Goal: Communication & Community: Answer question/provide support

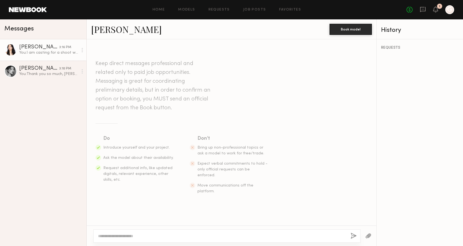
scroll to position [0, 0]
click at [25, 73] on div "You: Thank you so much, [PERSON_NAME]" at bounding box center [48, 74] width 59 height 5
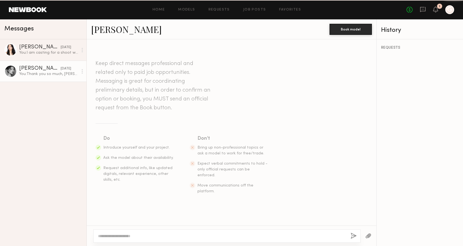
scroll to position [100, 0]
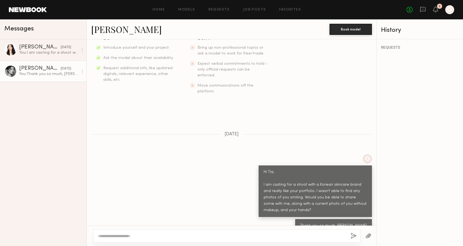
click at [95, 33] on link "[PERSON_NAME]" at bounding box center [126, 29] width 71 height 12
click at [30, 54] on div "You: I am casting for a shoot with a Korean skincare brand and really like your…" at bounding box center [48, 52] width 59 height 5
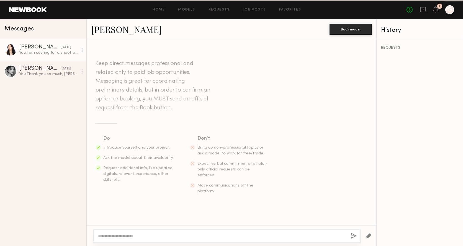
scroll to position [94, 0]
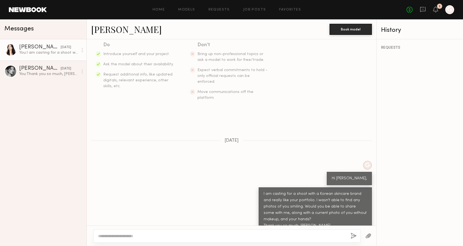
click at [118, 32] on link "[PERSON_NAME]" at bounding box center [126, 29] width 71 height 12
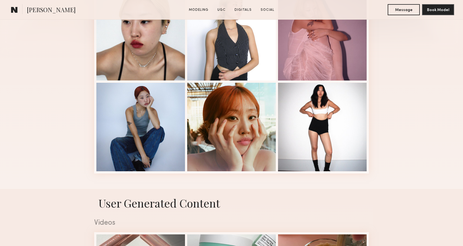
scroll to position [176, 0]
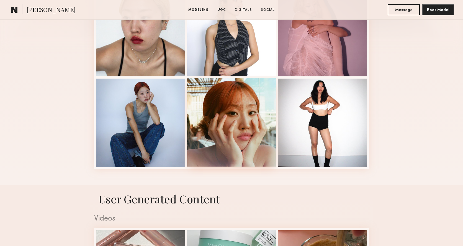
click at [234, 110] on div at bounding box center [231, 122] width 89 height 89
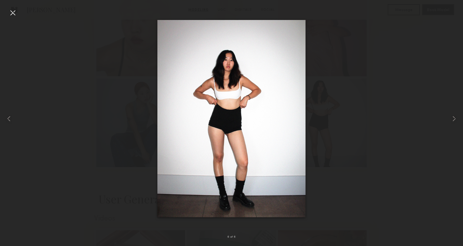
click at [371, 72] on div at bounding box center [231, 119] width 463 height 220
click at [11, 16] on div at bounding box center [12, 12] width 9 height 9
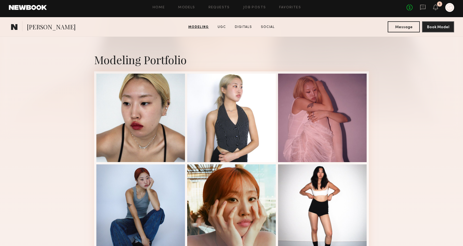
scroll to position [0, 0]
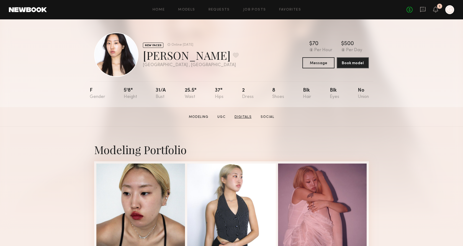
click at [247, 117] on link "Digitals" at bounding box center [244, 117] width 22 height 5
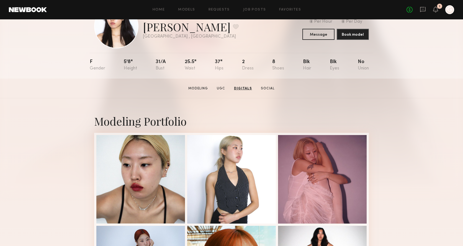
scroll to position [24, 0]
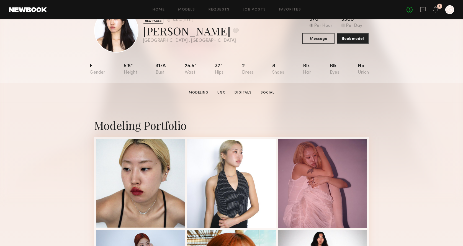
click at [264, 91] on link "Social" at bounding box center [268, 92] width 18 height 5
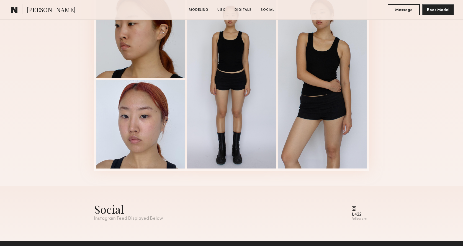
scroll to position [812, 0]
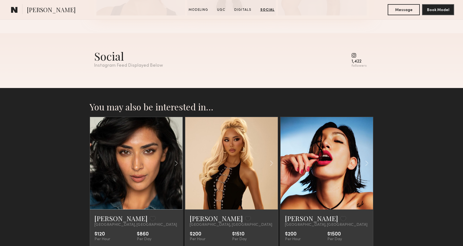
click at [353, 57] on div "Social Instagram Feed Displayed Below 1,422 followers" at bounding box center [231, 58] width 275 height 19
click at [357, 57] on common-icon at bounding box center [359, 55] width 15 height 5
click at [159, 64] on div "Social Instagram Feed Displayed Below" at bounding box center [128, 58] width 69 height 19
click at [159, 64] on div "Instagram Feed Displayed Below" at bounding box center [128, 65] width 69 height 5
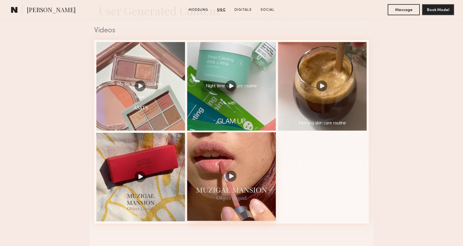
scroll to position [363, 0]
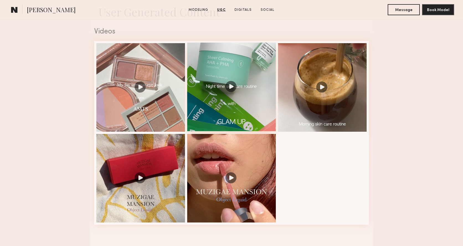
click at [208, 111] on div at bounding box center [231, 87] width 89 height 89
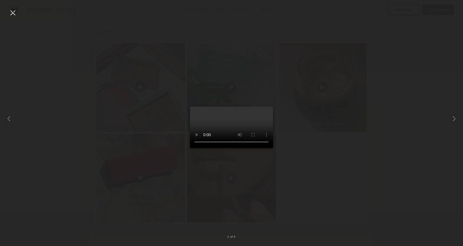
click at [15, 12] on div at bounding box center [12, 12] width 9 height 9
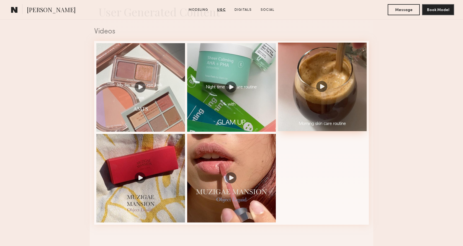
click at [295, 67] on div at bounding box center [322, 87] width 89 height 89
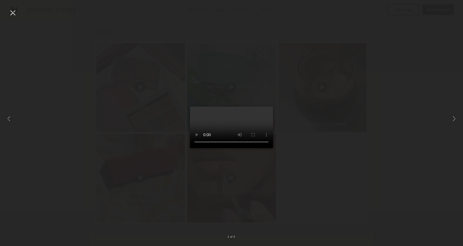
click at [11, 15] on div at bounding box center [12, 12] width 9 height 9
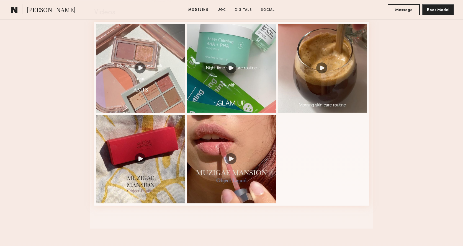
scroll to position [418, 0]
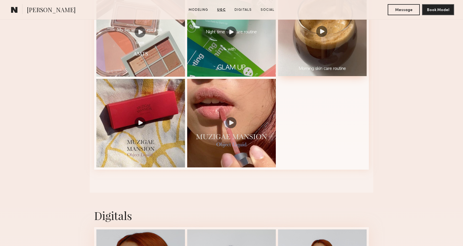
click at [297, 52] on div at bounding box center [322, 32] width 89 height 89
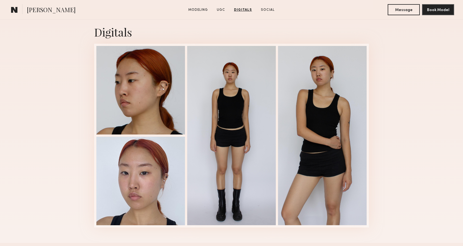
scroll to position [636, 0]
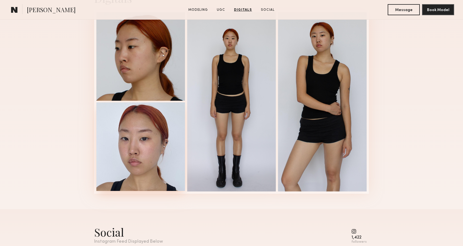
click at [157, 141] on div at bounding box center [140, 147] width 89 height 89
click at [129, 65] on div at bounding box center [140, 56] width 89 height 89
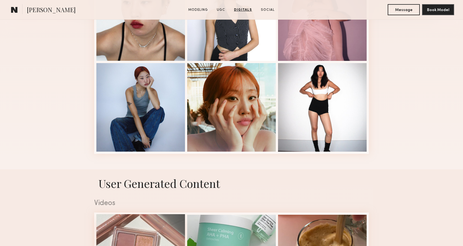
scroll to position [191, 0]
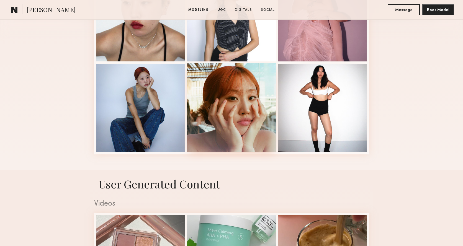
click at [229, 87] on div at bounding box center [231, 107] width 89 height 89
click at [395, 40] on div "Modeling Portfolio" at bounding box center [231, 53] width 463 height 234
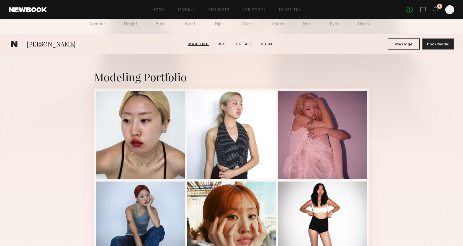
scroll to position [0, 0]
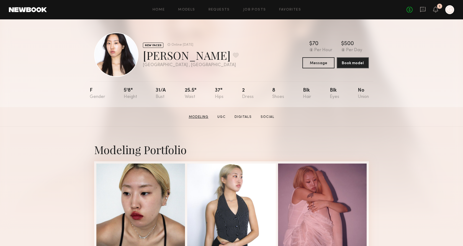
click at [199, 116] on link "Modeling" at bounding box center [199, 117] width 24 height 5
click at [422, 9] on icon at bounding box center [423, 9] width 2 height 1
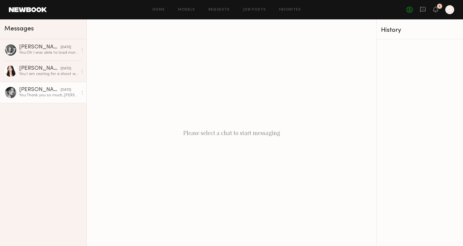
click at [26, 83] on link "[PERSON_NAME] [DATE] You: Thank you so much, [PERSON_NAME]" at bounding box center [43, 92] width 86 height 21
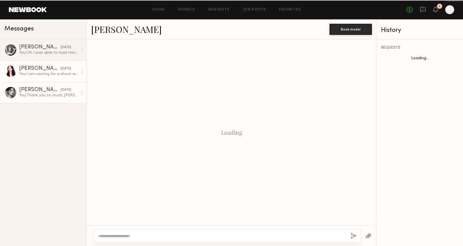
scroll to position [100, 0]
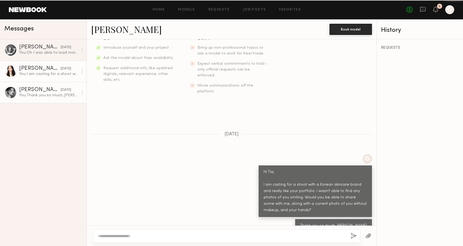
click at [26, 77] on link "[PERSON_NAME] [DATE] You: I am casting for a shoot with a Korean skincare brand…" at bounding box center [43, 71] width 86 height 21
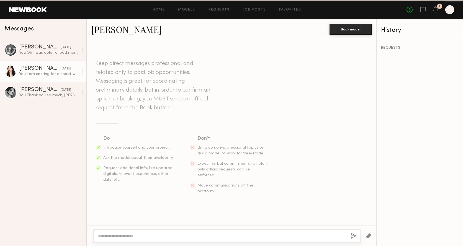
scroll to position [94, 0]
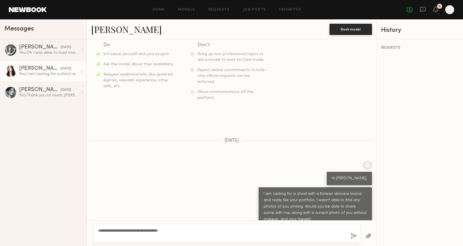
type textarea "**********"
click at [353, 235] on button "button" at bounding box center [354, 236] width 6 height 7
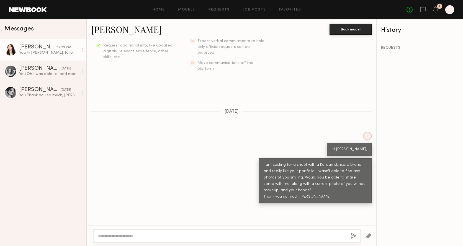
scroll to position [90, 0]
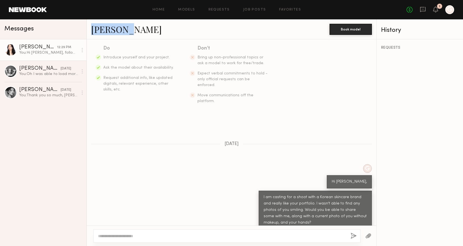
drag, startPoint x: 127, startPoint y: 30, endPoint x: 90, endPoint y: 31, distance: 38.0
click at [90, 31] on div "[PERSON_NAME] Book model" at bounding box center [232, 29] width 290 height 20
copy link "[PERSON_NAME]"
